Goal: Information Seeking & Learning: Learn about a topic

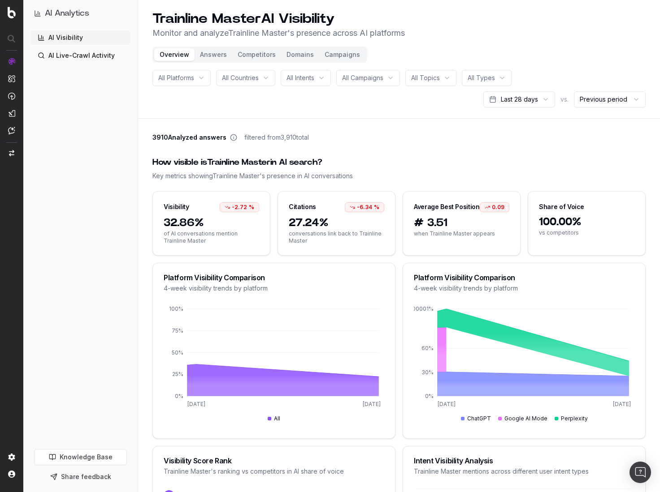
click at [229, 231] on span "of AI conversations mention Trainline Master" at bounding box center [211, 237] width 95 height 14
click at [316, 220] on span "27.24%" at bounding box center [336, 223] width 95 height 14
click at [209, 58] on button "Answers" at bounding box center [213, 54] width 38 height 13
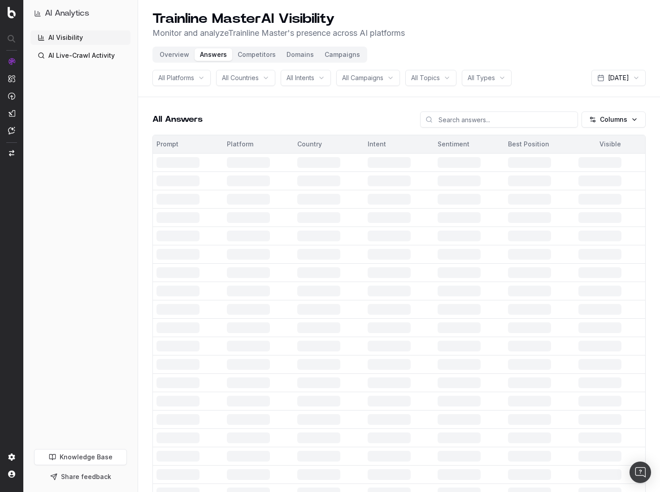
click at [208, 53] on button "Answers" at bounding box center [213, 54] width 38 height 13
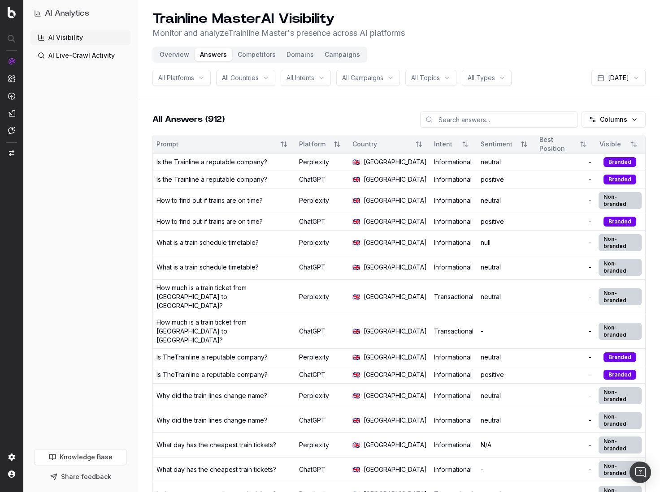
click at [177, 57] on button "Overview" at bounding box center [174, 54] width 40 height 13
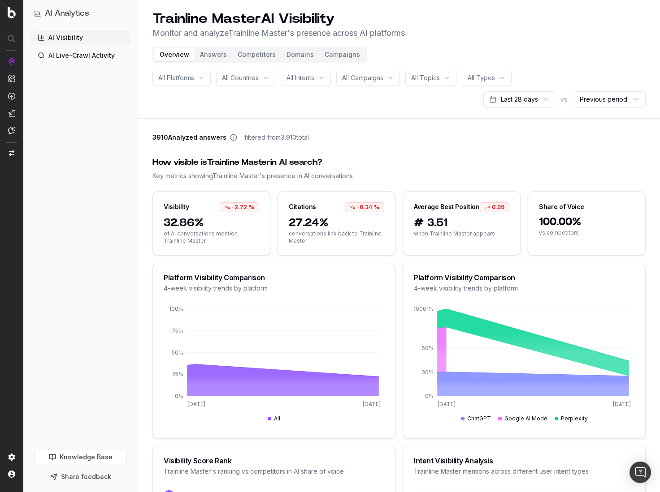
click at [70, 57] on link "AI Live-Crawl Activity" at bounding box center [80, 55] width 100 height 14
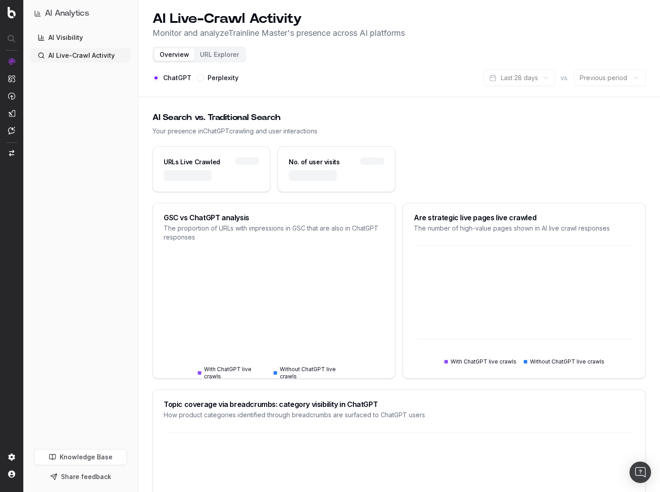
click at [73, 35] on link "AI Visibility" at bounding box center [80, 37] width 100 height 14
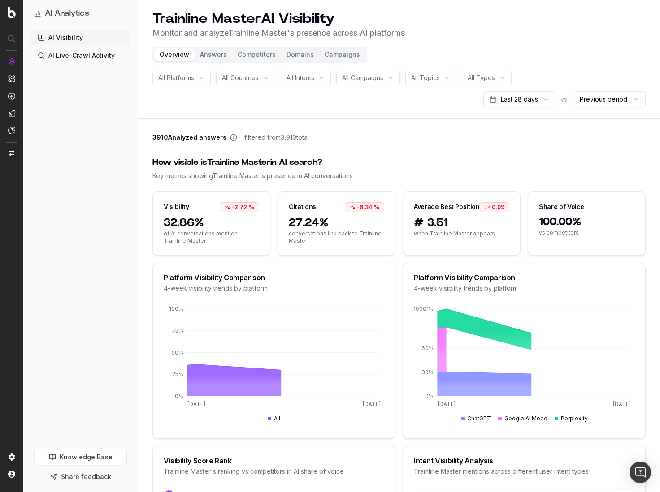
click at [114, 150] on div "AI Visibility AI Live-Crawl Activity" at bounding box center [80, 237] width 100 height 415
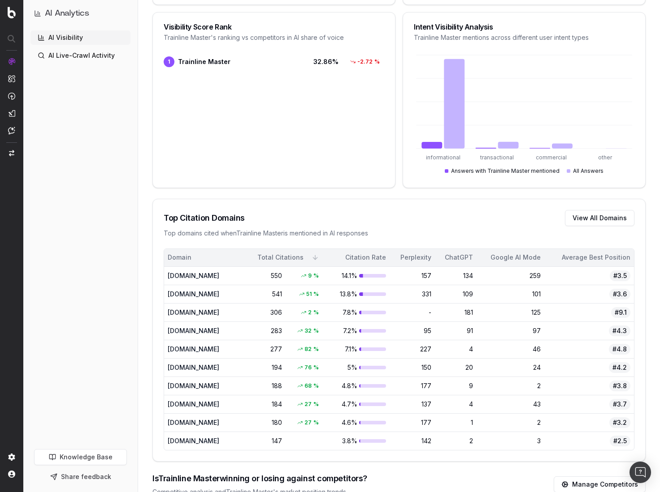
scroll to position [436, 0]
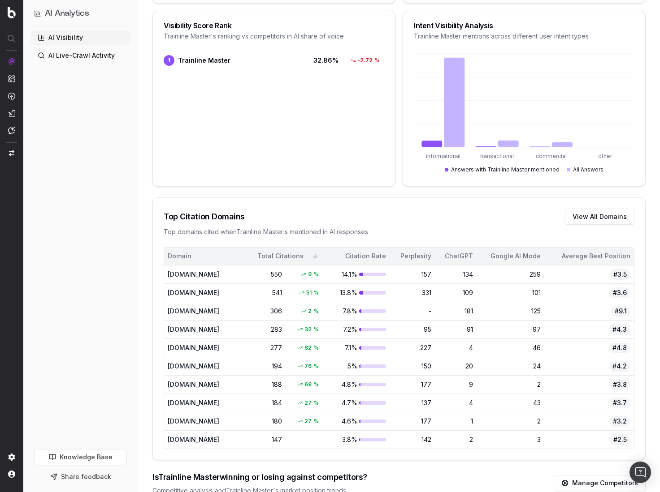
click at [100, 216] on div "AI Visibility AI Live-Crawl Activity" at bounding box center [80, 237] width 100 height 415
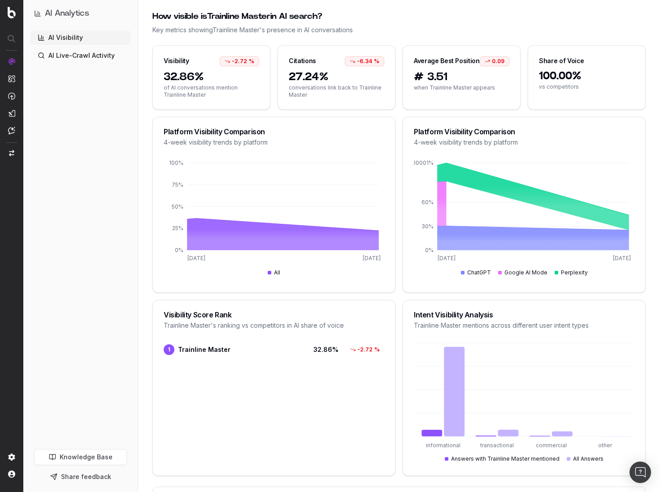
click at [468, 324] on div "Trainline Master mentions across different user intent types" at bounding box center [524, 325] width 220 height 9
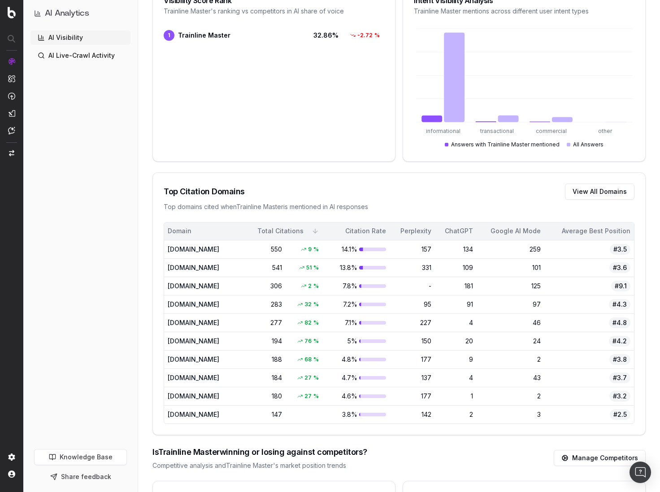
scroll to position [0, 0]
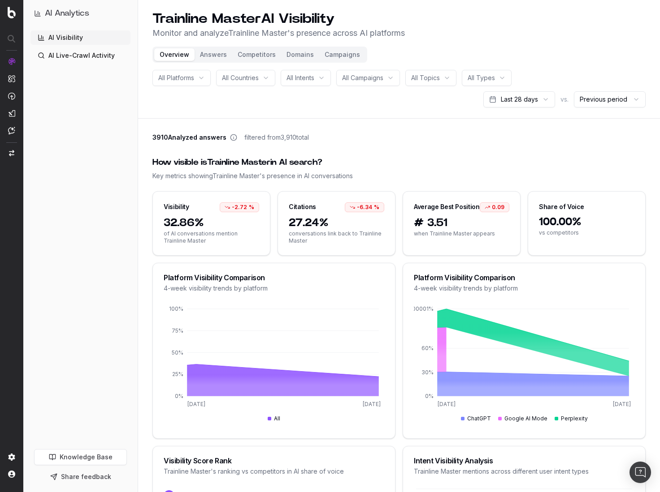
click at [485, 41] on header "Trainline Master AI Visibility Monitor and analyze Trainline Master 's presence…" at bounding box center [399, 59] width 522 height 119
click at [101, 187] on div "AI Visibility AI Live-Crawl Activity" at bounding box center [80, 237] width 100 height 415
click at [79, 184] on div "AI Visibility AI Live-Crawl Activity" at bounding box center [80, 237] width 100 height 415
